Goal: Transaction & Acquisition: Purchase product/service

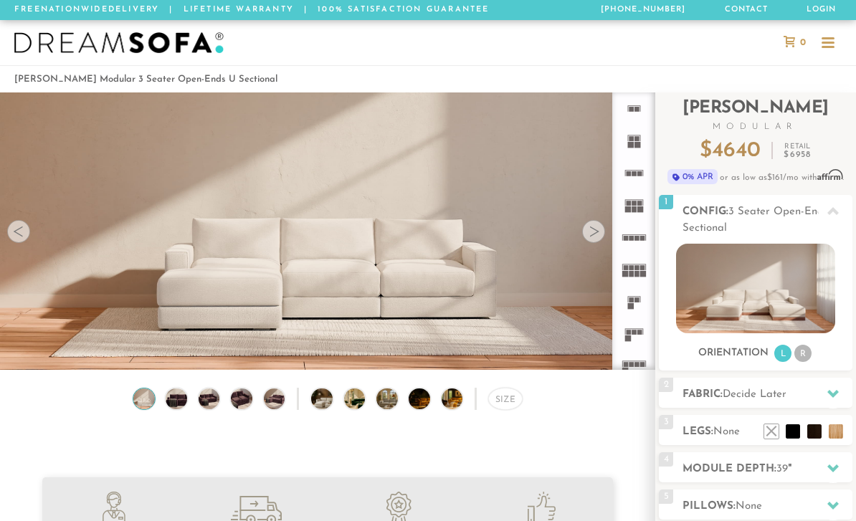
click at [833, 393] on icon at bounding box center [833, 393] width 11 height 11
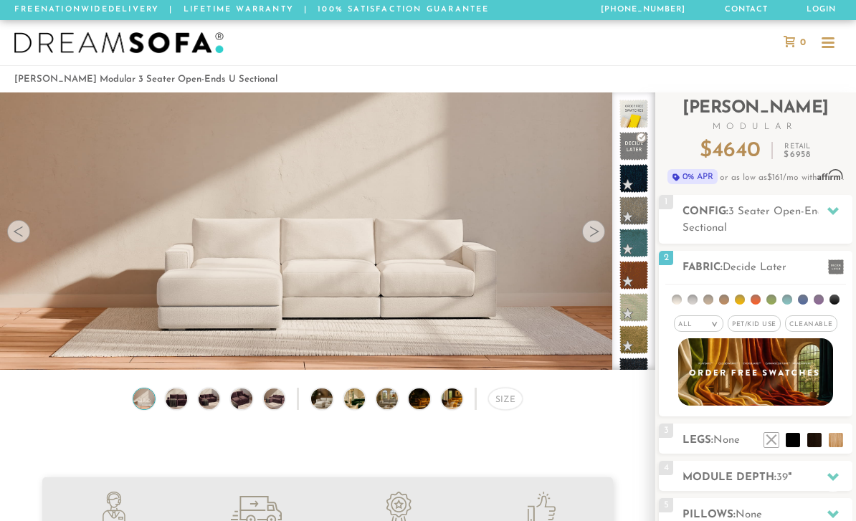
click at [759, 326] on span "Pet/Kid Use x" at bounding box center [754, 324] width 53 height 16
click at [819, 325] on span "Cleanable x" at bounding box center [816, 324] width 52 height 16
click at [706, 328] on em ">" at bounding box center [704, 324] width 11 height 7
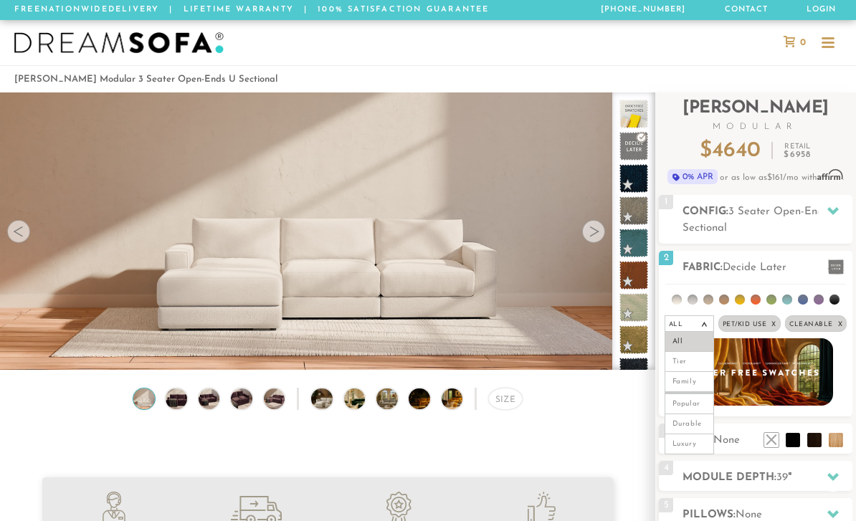
click at [757, 301] on li at bounding box center [756, 300] width 10 height 10
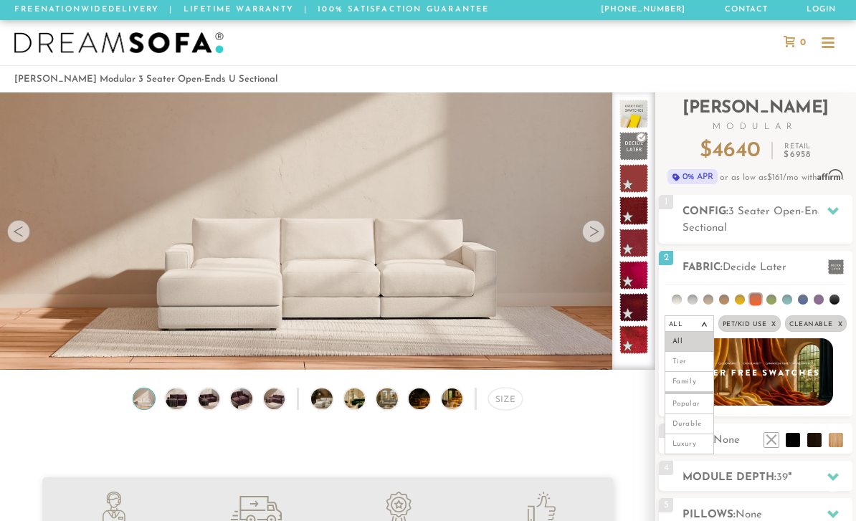
click at [754, 294] on li at bounding box center [756, 300] width 12 height 12
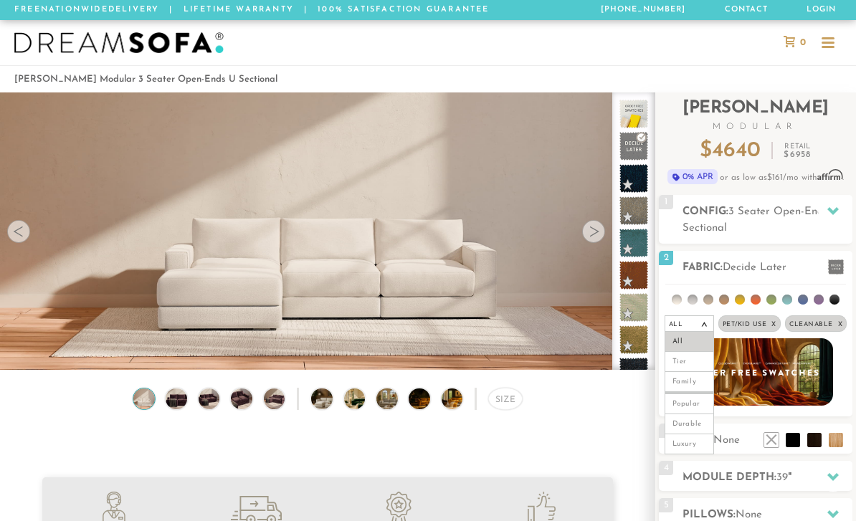
click at [788, 300] on li at bounding box center [787, 300] width 10 height 10
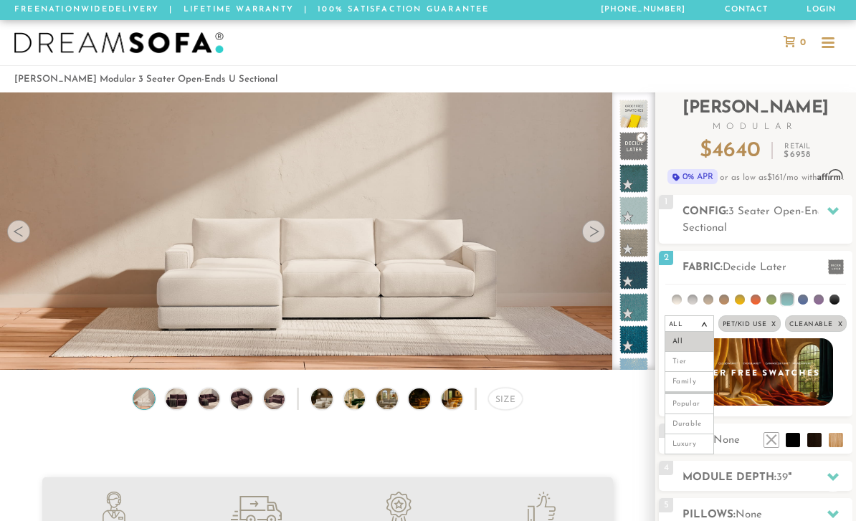
click at [713, 300] on li at bounding box center [709, 300] width 10 height 10
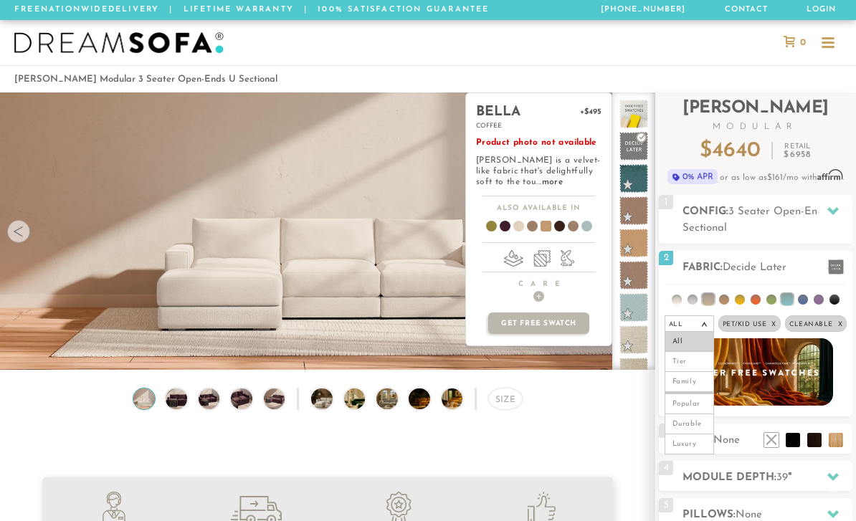
click at [542, 185] on link "more" at bounding box center [552, 182] width 21 height 9
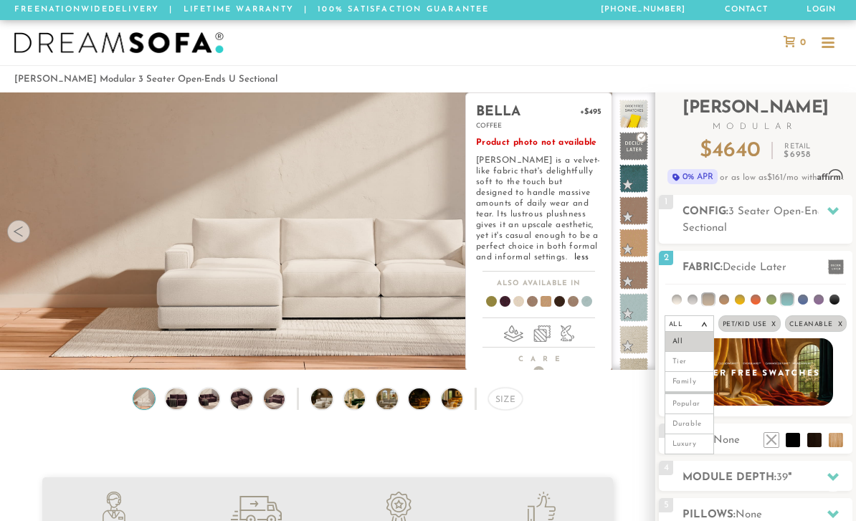
click at [791, 302] on li at bounding box center [788, 300] width 12 height 12
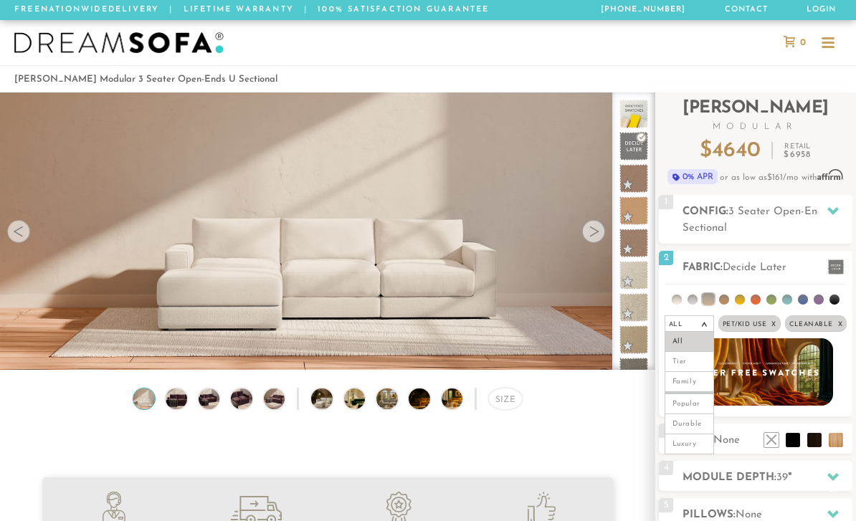
click at [785, 297] on li at bounding box center [787, 300] width 10 height 10
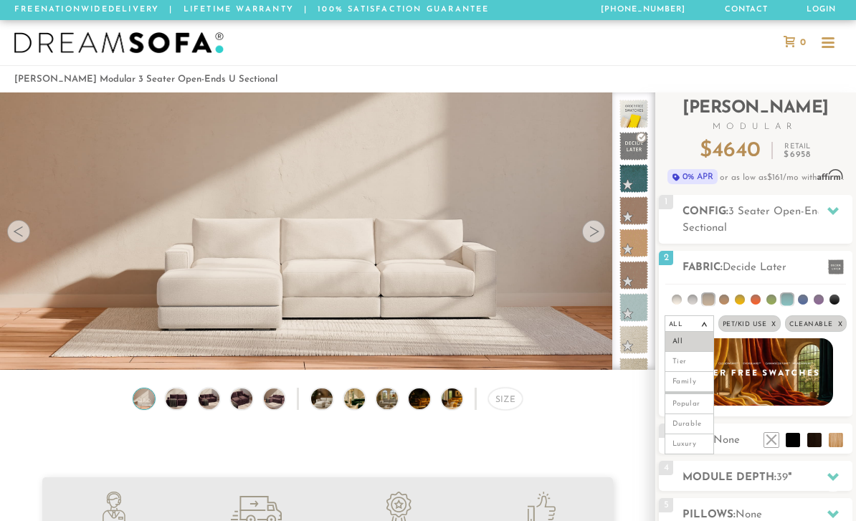
click at [802, 298] on li at bounding box center [803, 300] width 10 height 10
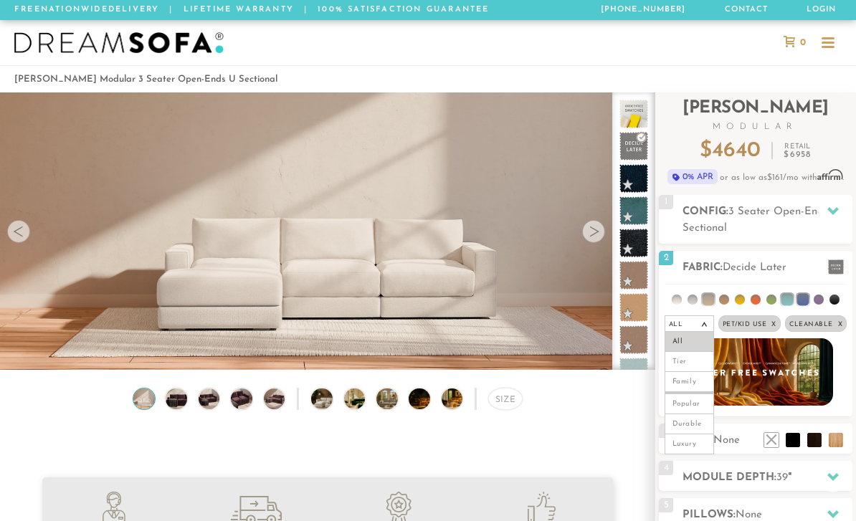
click at [769, 298] on li at bounding box center [772, 300] width 10 height 10
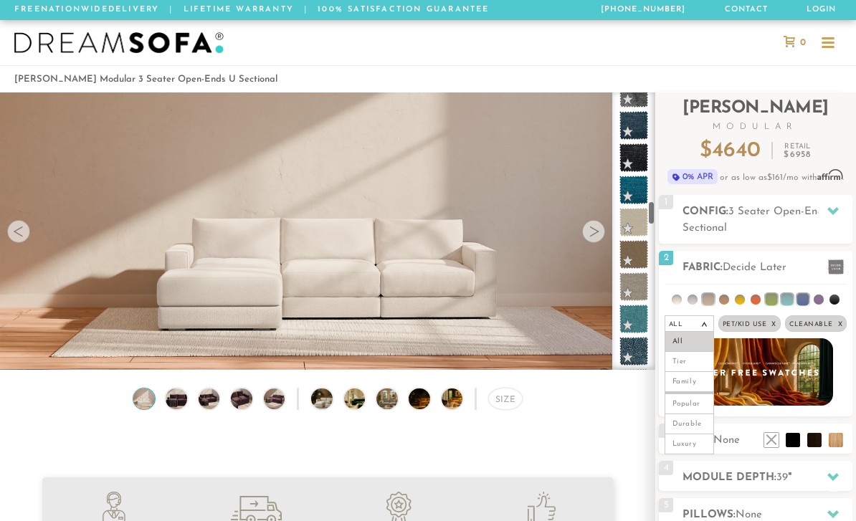
scroll to position [1217, 0]
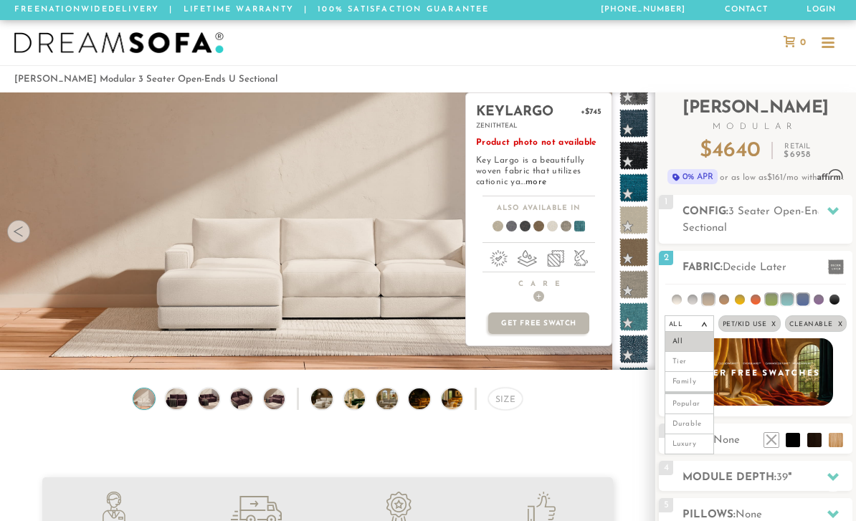
click at [540, 184] on link "more" at bounding box center [536, 182] width 21 height 9
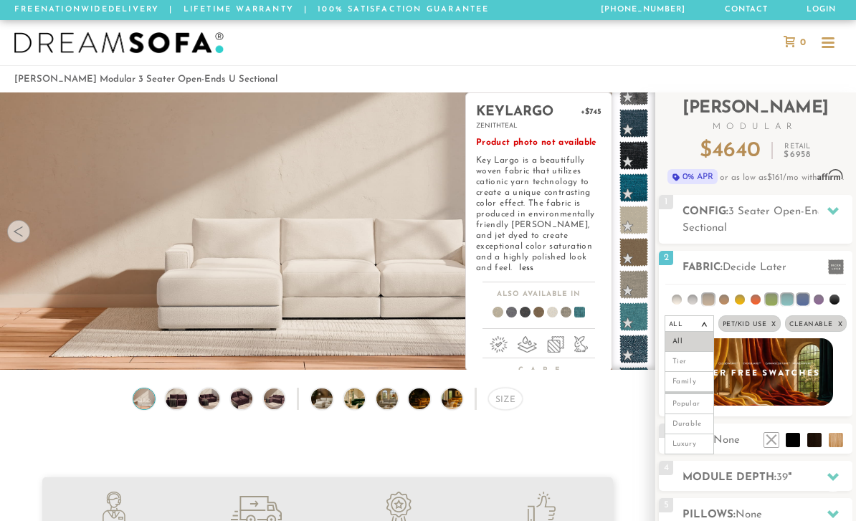
click at [711, 300] on li at bounding box center [709, 300] width 12 height 12
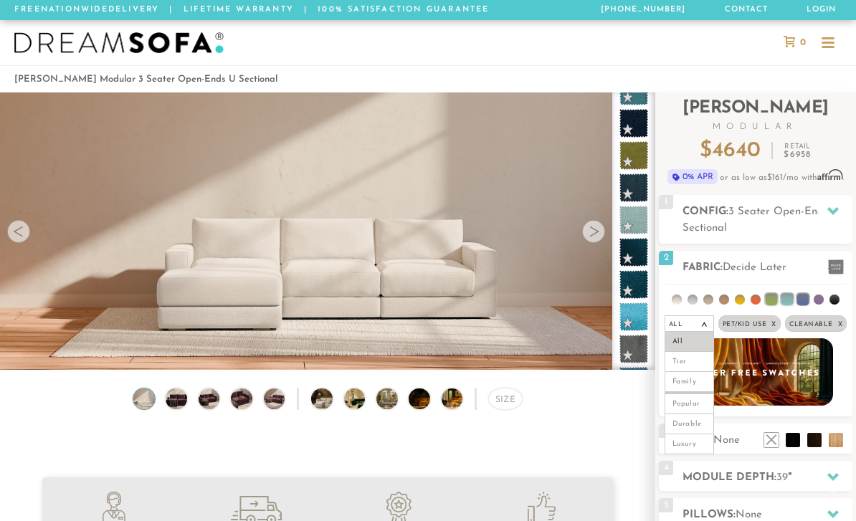
click at [711, 295] on li at bounding box center [709, 300] width 10 height 10
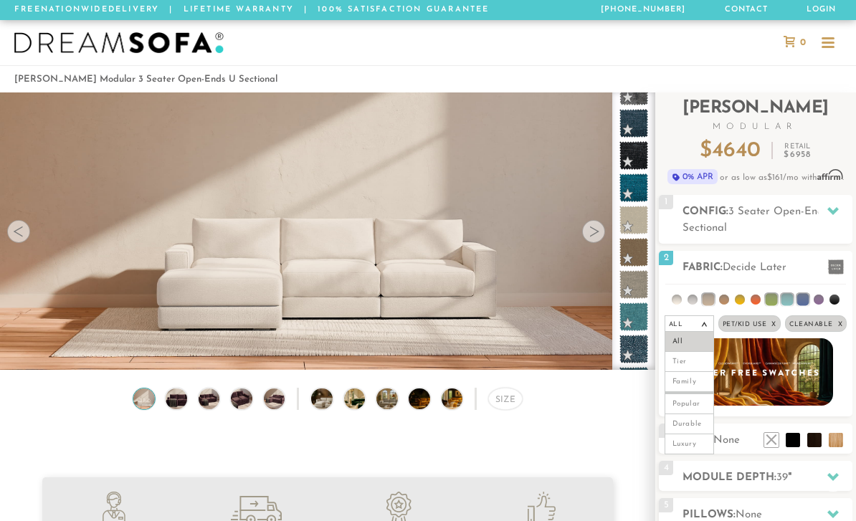
click at [724, 301] on li at bounding box center [724, 300] width 10 height 10
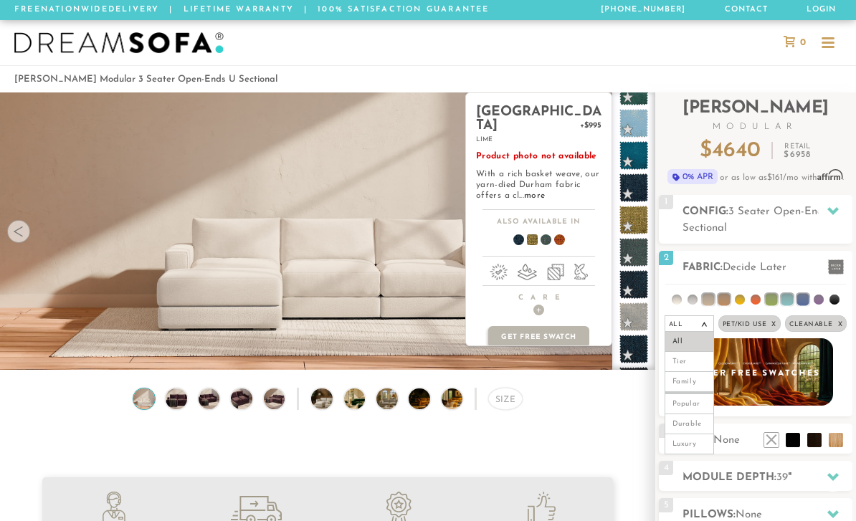
click at [535, 191] on link "more" at bounding box center [534, 195] width 21 height 9
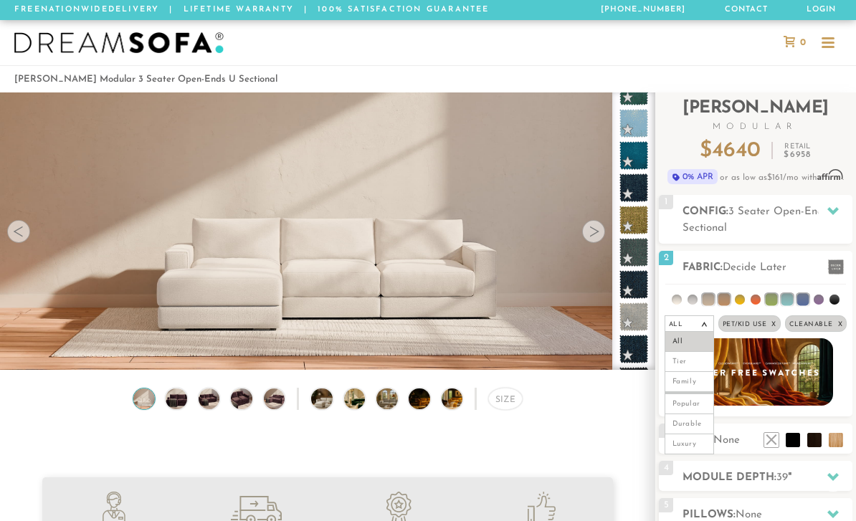
click at [708, 298] on li at bounding box center [709, 300] width 12 height 12
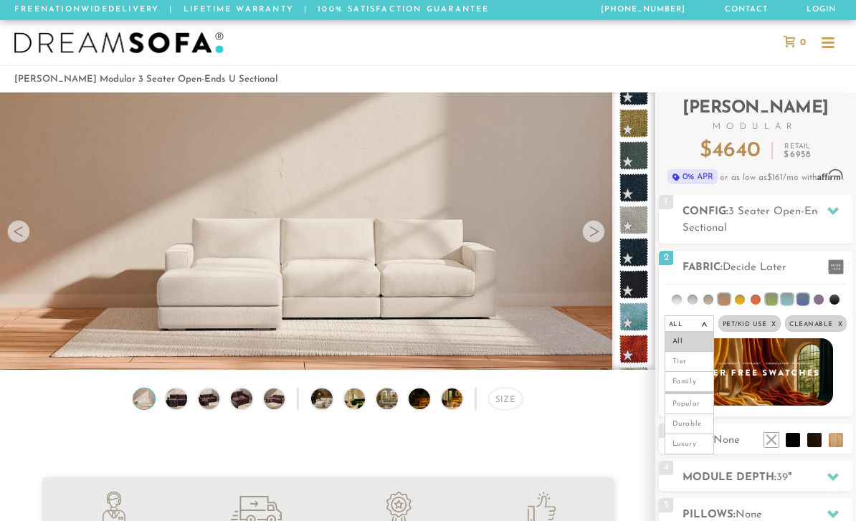
click at [711, 299] on li at bounding box center [709, 300] width 10 height 10
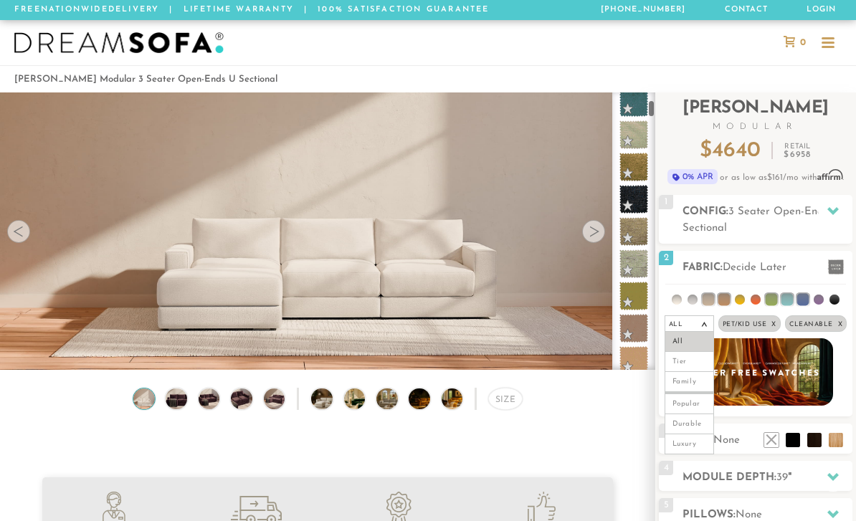
scroll to position [114, 0]
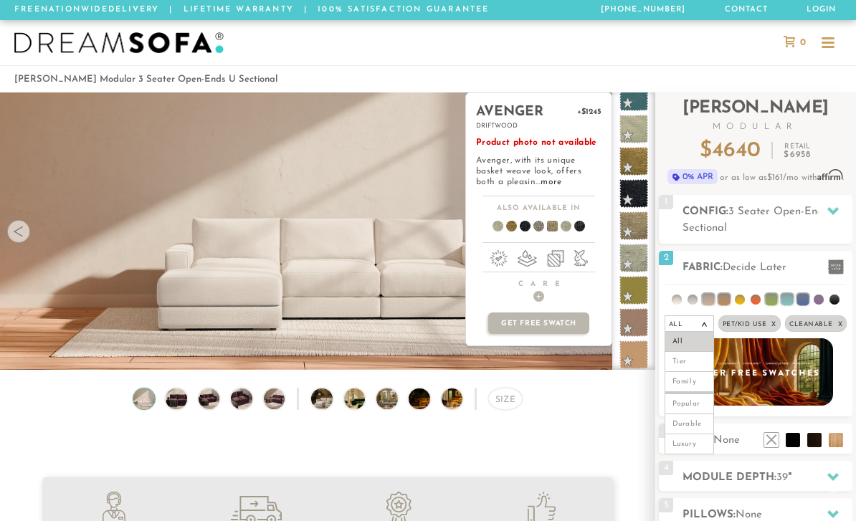
click at [541, 183] on link "more" at bounding box center [551, 182] width 21 height 9
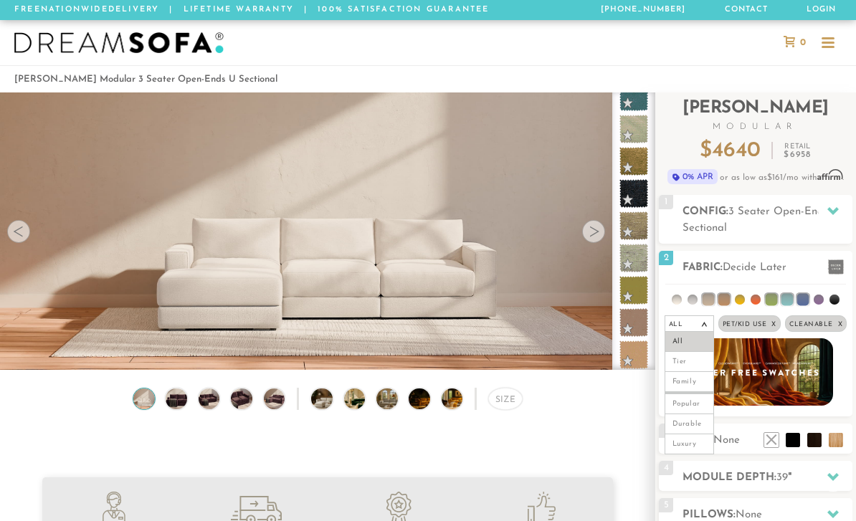
click at [759, 324] on span "Pet/Kid Use x" at bounding box center [750, 324] width 62 height 16
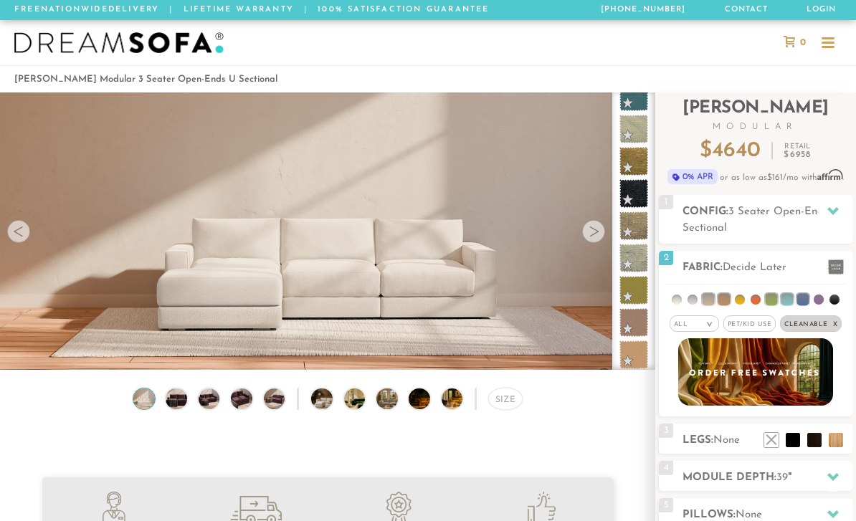
click at [759, 326] on span "Pet/Kid Use x" at bounding box center [750, 324] width 53 height 16
click at [713, 298] on li at bounding box center [709, 300] width 12 height 12
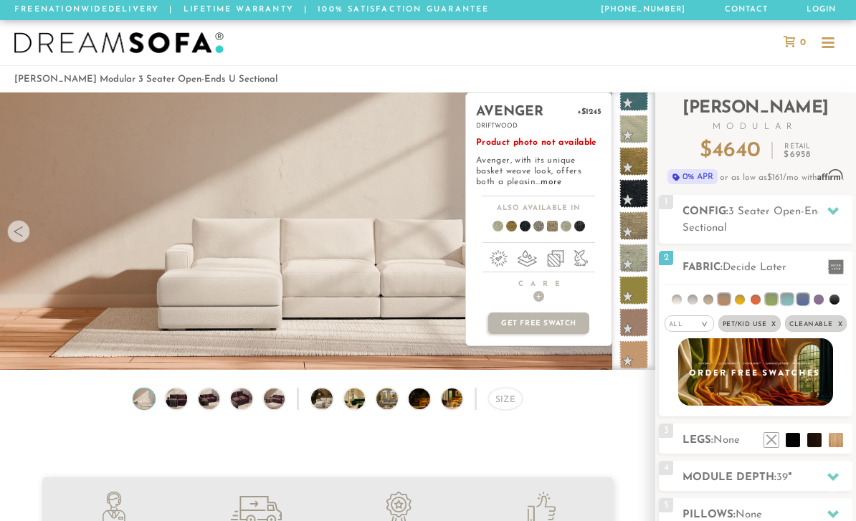
click at [541, 184] on link "more" at bounding box center [551, 182] width 21 height 9
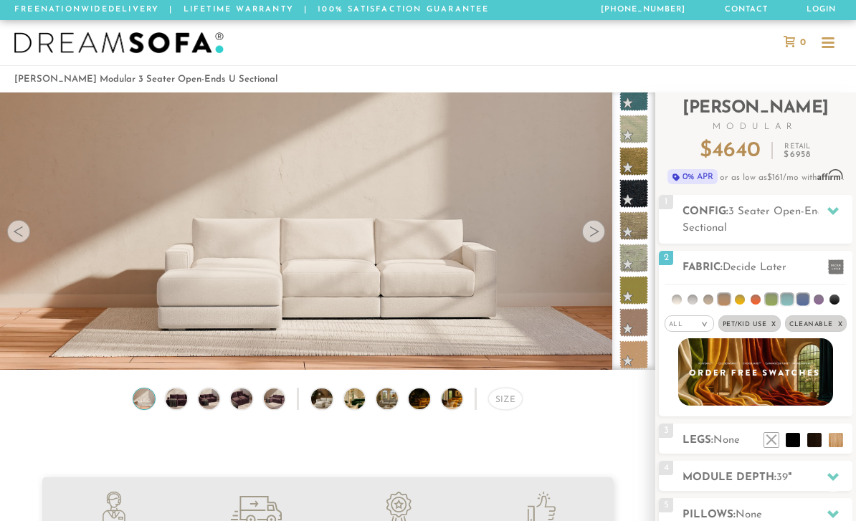
click at [708, 299] on li at bounding box center [709, 300] width 10 height 10
click at [707, 297] on li at bounding box center [709, 300] width 12 height 12
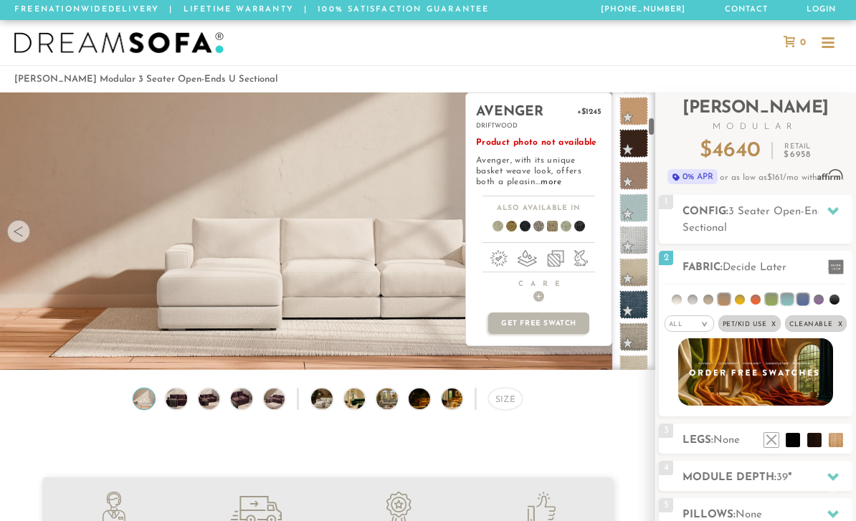
scroll to position [359, 0]
click at [578, 181] on link "more" at bounding box center [588, 182] width 21 height 9
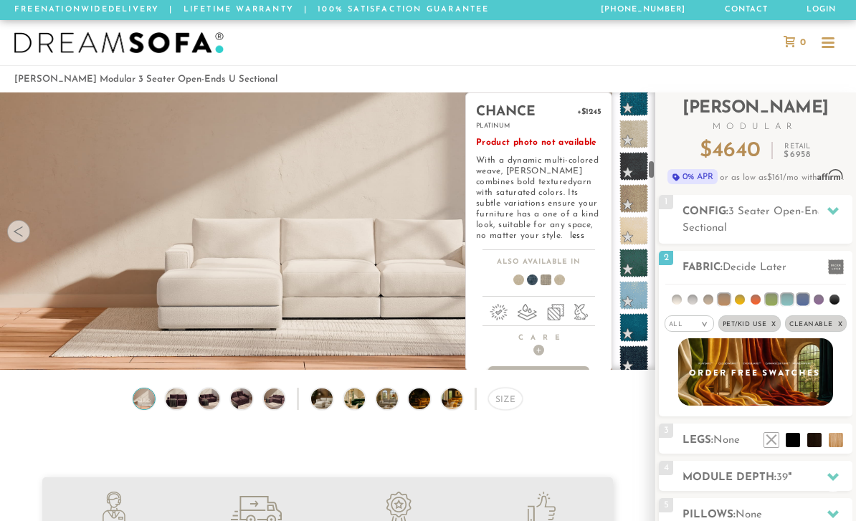
scroll to position [951, 0]
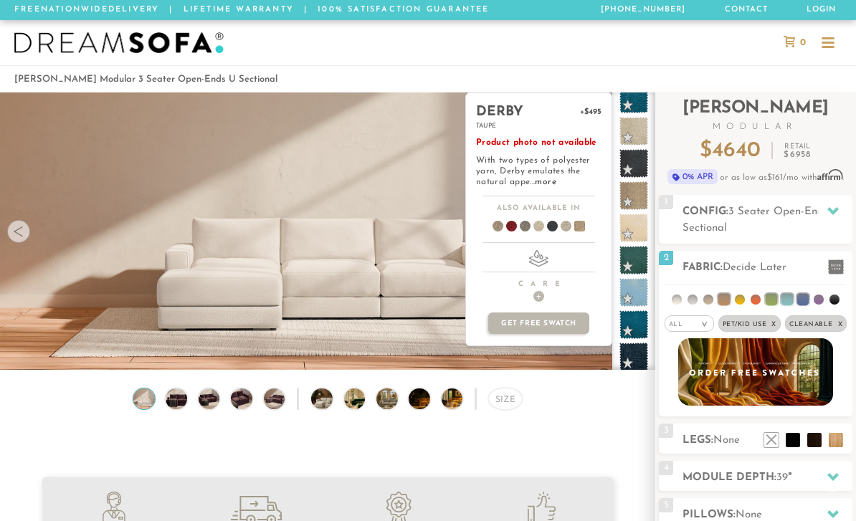
click at [544, 185] on link "more" at bounding box center [545, 182] width 21 height 9
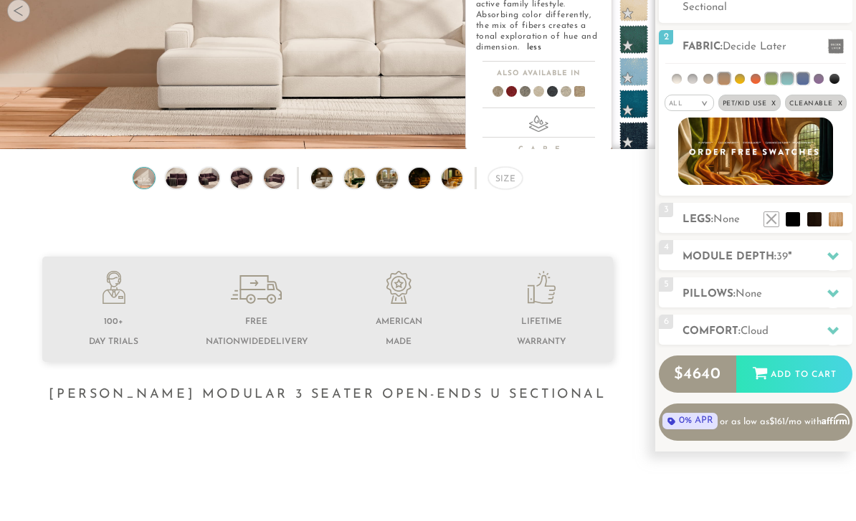
scroll to position [212, 0]
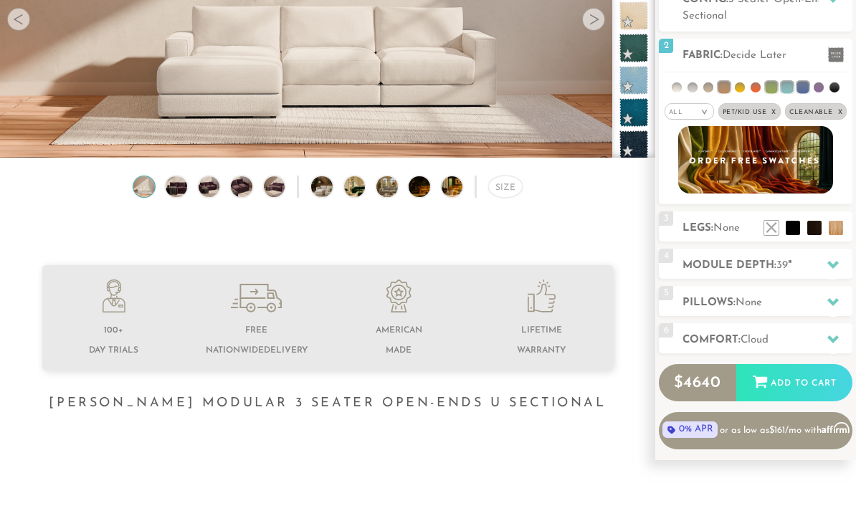
click at [832, 337] on icon at bounding box center [833, 338] width 11 height 11
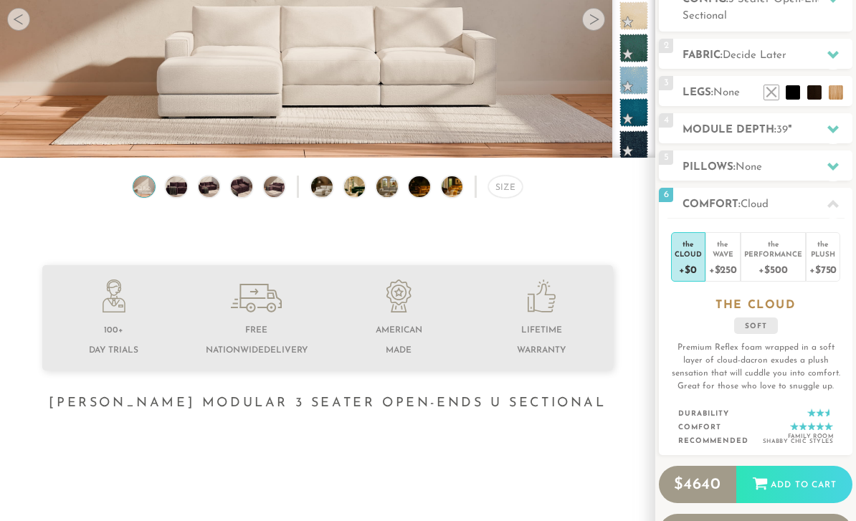
click at [826, 260] on div "+$750" at bounding box center [823, 269] width 27 height 21
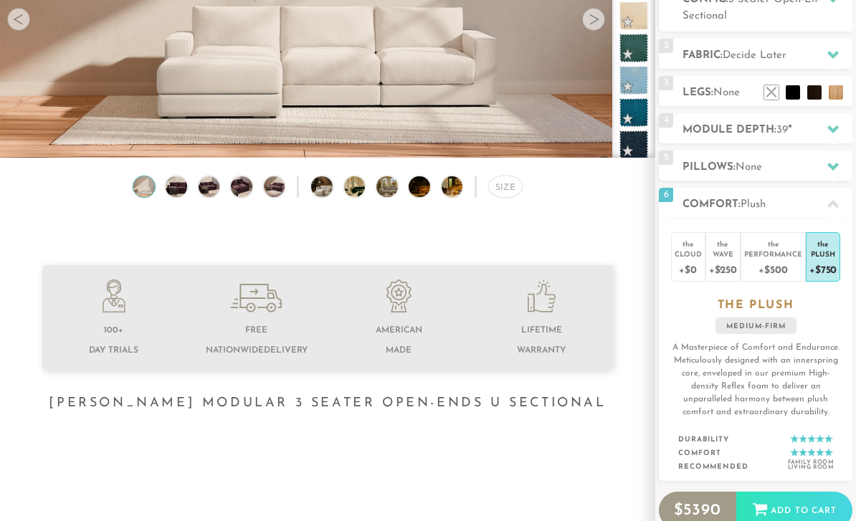
click at [786, 273] on div "+$500" at bounding box center [773, 269] width 58 height 21
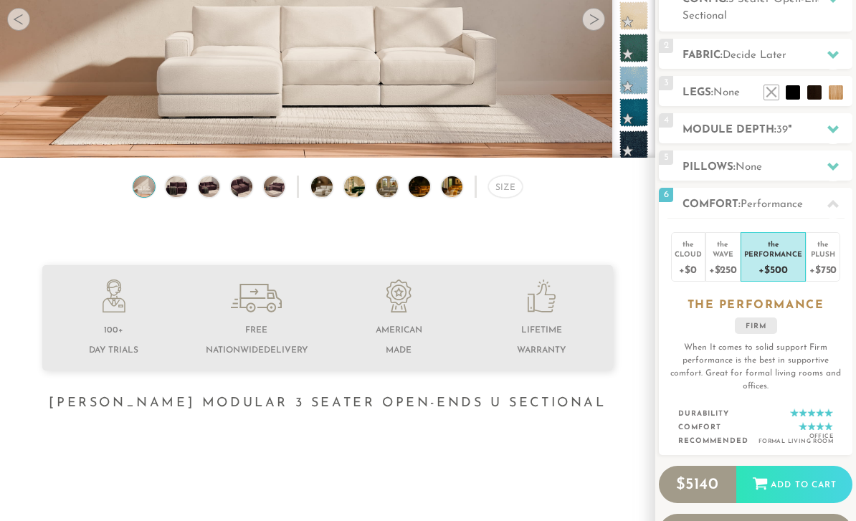
click at [731, 275] on div "+$250" at bounding box center [723, 269] width 28 height 21
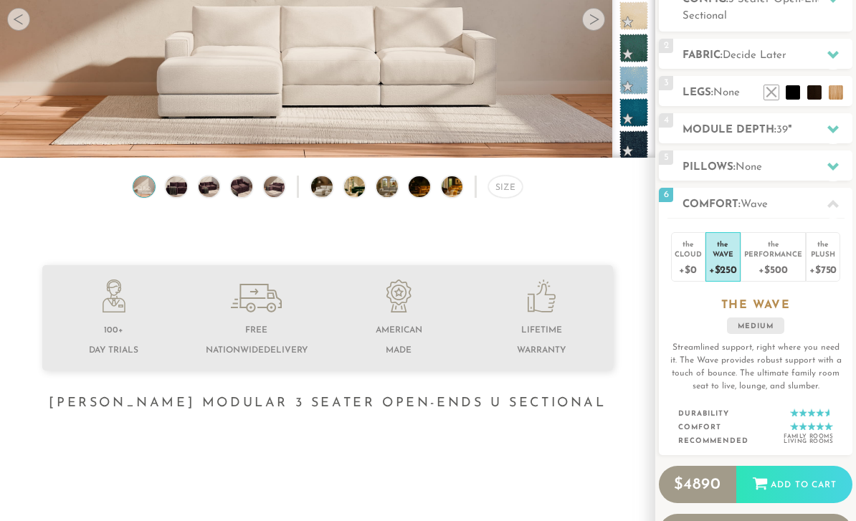
click at [825, 270] on div "+$750" at bounding box center [823, 269] width 27 height 21
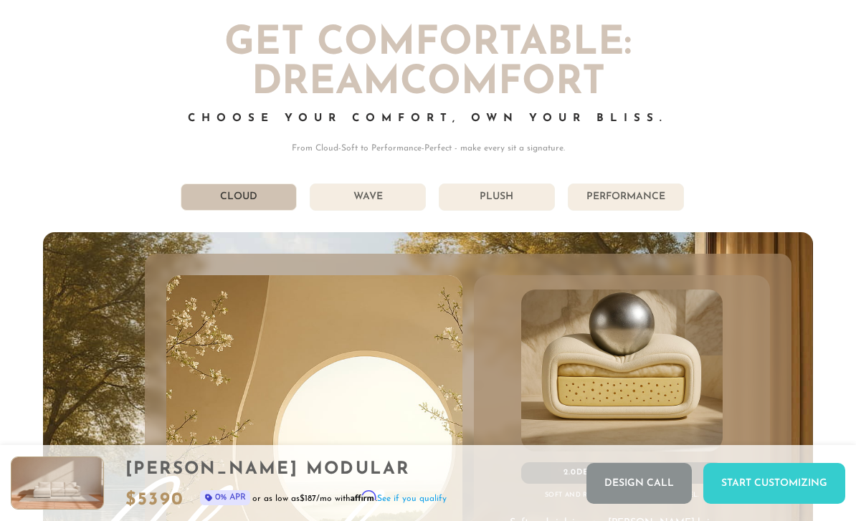
scroll to position [7062, 0]
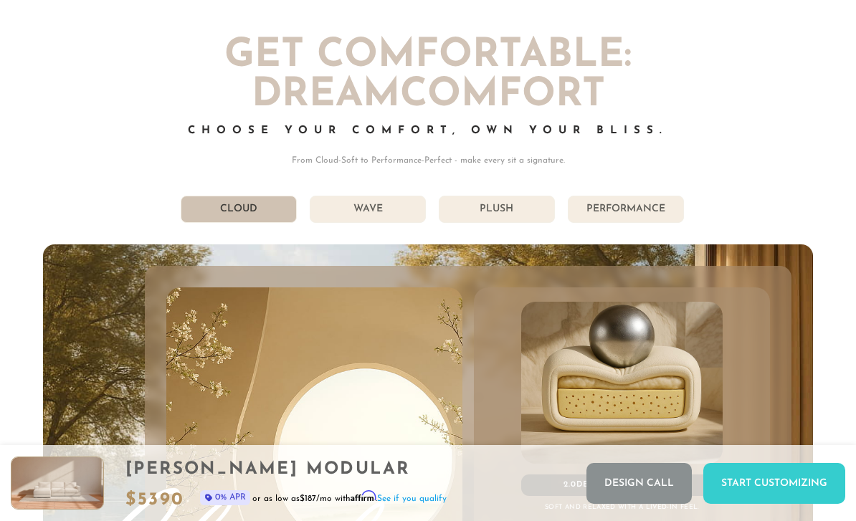
click at [621, 209] on li "Performance" at bounding box center [626, 209] width 116 height 27
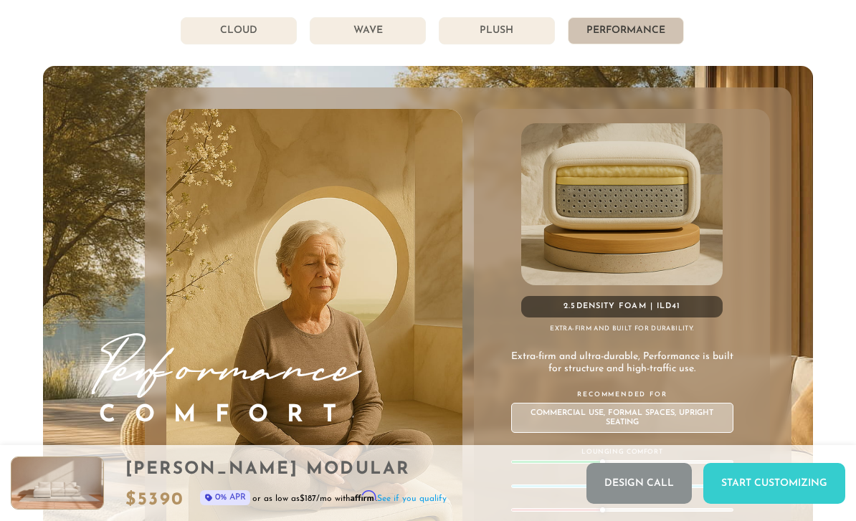
scroll to position [7189, 0]
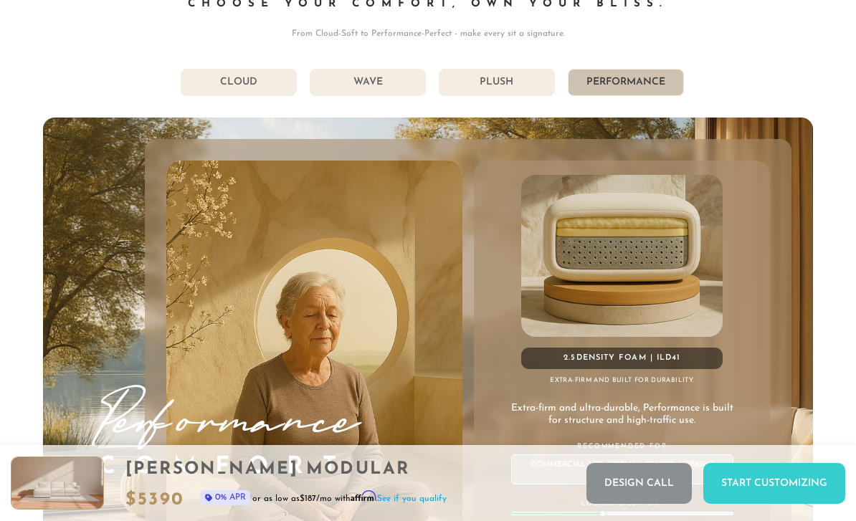
click at [520, 78] on li "Plush" at bounding box center [497, 82] width 116 height 27
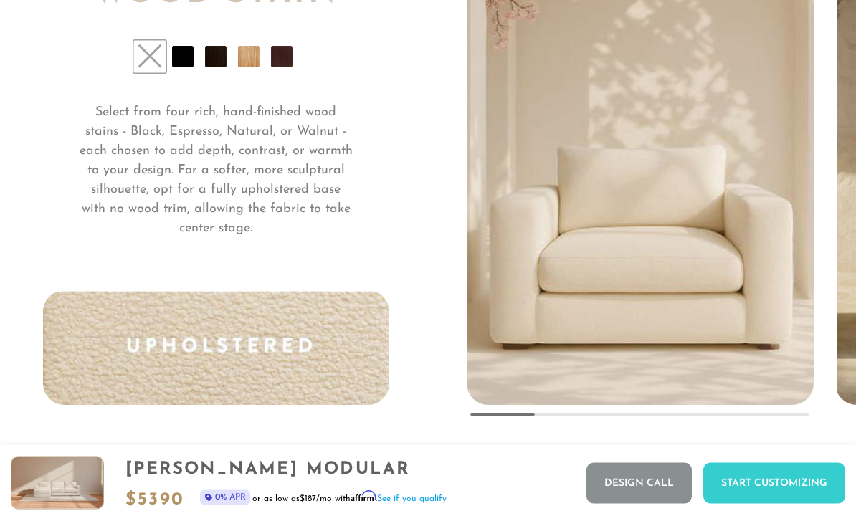
scroll to position [10278, 0]
click at [187, 57] on li at bounding box center [183, 57] width 22 height 22
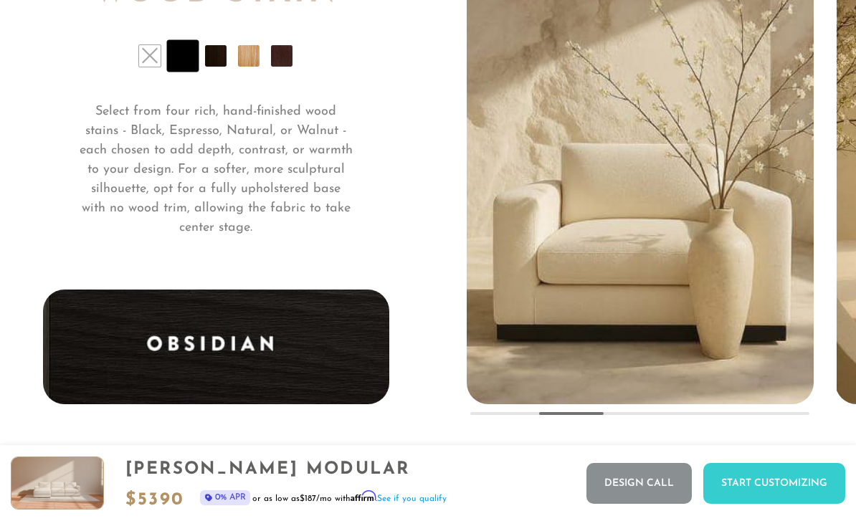
click at [222, 60] on li at bounding box center [216, 56] width 22 height 22
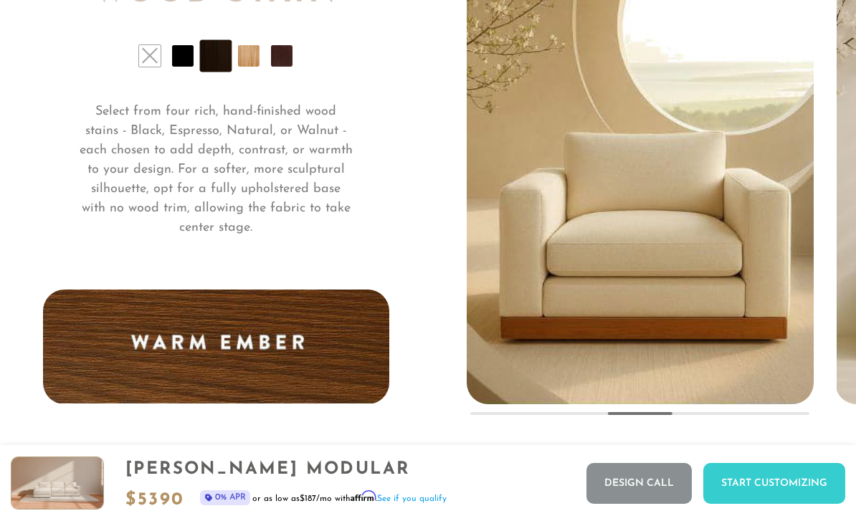
click at [285, 60] on li at bounding box center [282, 56] width 22 height 22
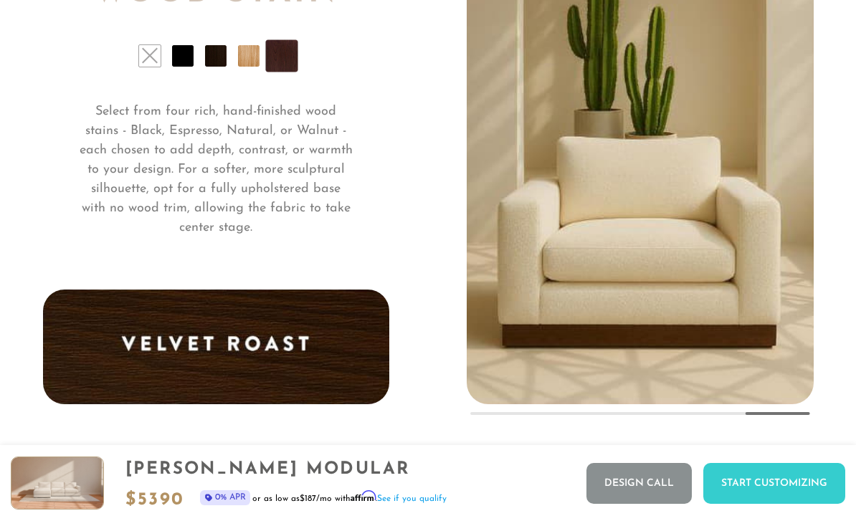
click at [151, 61] on li at bounding box center [150, 56] width 22 height 22
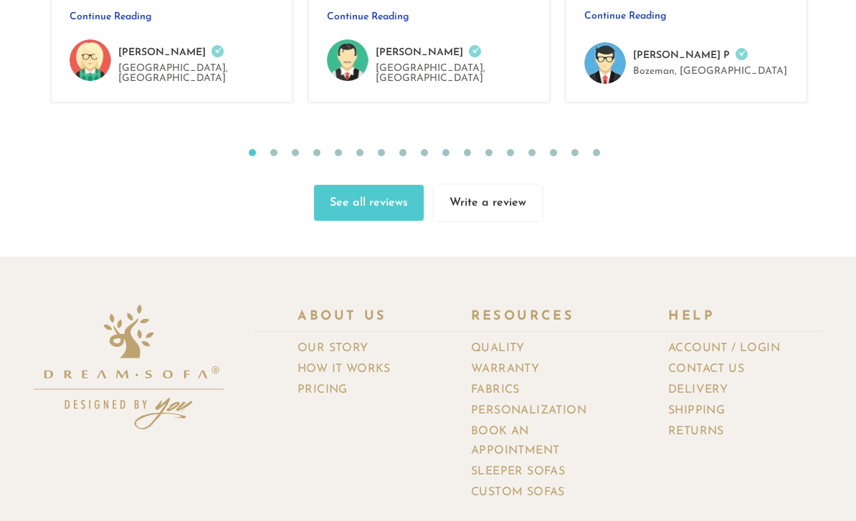
scroll to position [14713, 0]
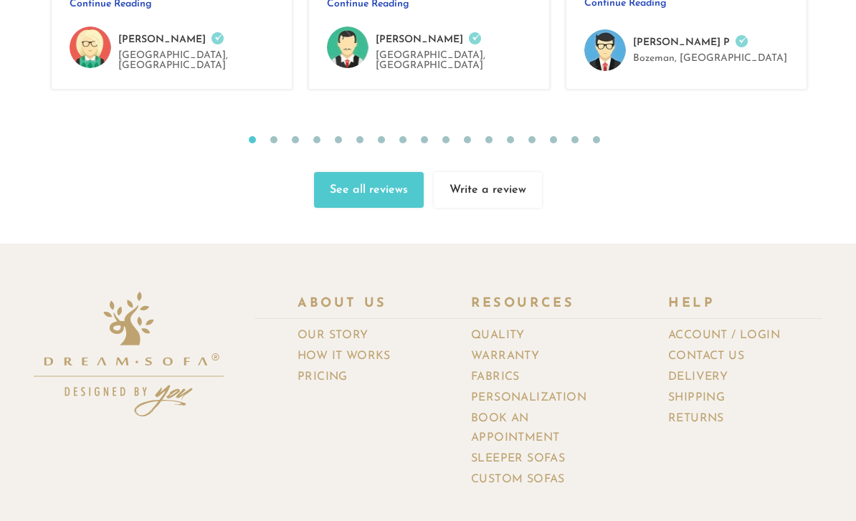
click at [539, 419] on link "Book an Appointment" at bounding box center [548, 429] width 154 height 40
